Goal: Transaction & Acquisition: Purchase product/service

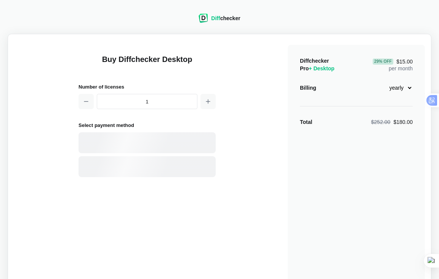
click at [268, 136] on div "Buy Diffchecker Desktop Number of licenses 1 Select payment method Visa MasterC…" at bounding box center [219, 179] width 410 height 279
click at [253, 139] on div "Buy Diffchecker Desktop Number of licenses 1 Select payment method Visa MasterC…" at bounding box center [219, 179] width 410 height 279
click at [255, 150] on div "Buy Diffchecker Desktop Number of licenses 1 Select payment method Visa MasterC…" at bounding box center [219, 179] width 410 height 279
click at [241, 128] on div "Buy Diffchecker Desktop Number of licenses 1 Select payment method Visa MasterC…" at bounding box center [219, 179] width 410 height 279
click at [406, 89] on select "monthly yearly" at bounding box center [396, 87] width 33 height 13
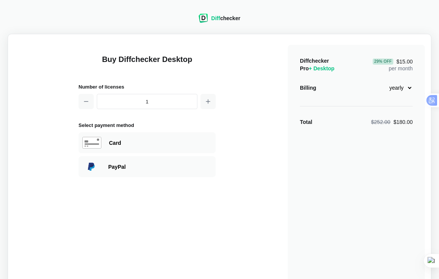
click at [271, 94] on div "Buy Diffchecker Desktop Number of licenses 1 Select payment method Visa MasterC…" at bounding box center [219, 179] width 410 height 279
click at [406, 88] on select "monthly yearly" at bounding box center [396, 87] width 33 height 13
select select "desktop-monthly-21"
click at [380, 81] on select "monthly yearly" at bounding box center [396, 87] width 33 height 13
click at [273, 86] on div "Buy Diffchecker Desktop Number of licenses 1 Select payment method Visa MasterC…" at bounding box center [219, 179] width 410 height 279
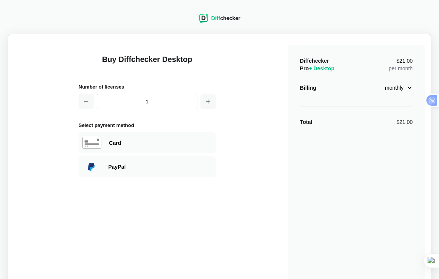
click at [264, 89] on div "Buy Diffchecker Desktop Number of licenses 1 Select payment method Visa MasterC…" at bounding box center [219, 179] width 410 height 279
click at [243, 34] on main "Buy Diffchecker Desktop Number of licenses 1 Select payment method Visa MasterC…" at bounding box center [219, 180] width 423 height 292
click at [308, 91] on div "Billing" at bounding box center [308, 88] width 16 height 8
click at [306, 69] on span "Pro + Desktop" at bounding box center [317, 68] width 35 height 6
drag, startPoint x: 306, startPoint y: 69, endPoint x: 172, endPoint y: 59, distance: 134.0
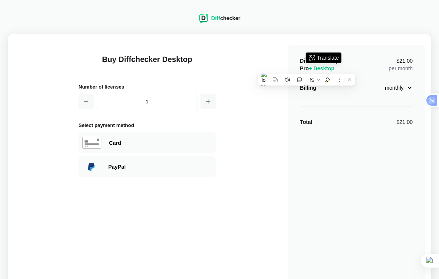
click at [212, 62] on h1 "Buy Diffchecker Desktop" at bounding box center [146, 64] width 137 height 20
click at [91, 42] on div "Buy Diffchecker Desktop Number of licenses 1 Select payment method Visa MasterC…" at bounding box center [219, 179] width 410 height 279
click at [218, 215] on div "Buy Diffchecker Desktop Number of licenses 1 Select payment method Visa MasterC…" at bounding box center [219, 179] width 410 height 279
